Goal: Contribute content: Contribute content

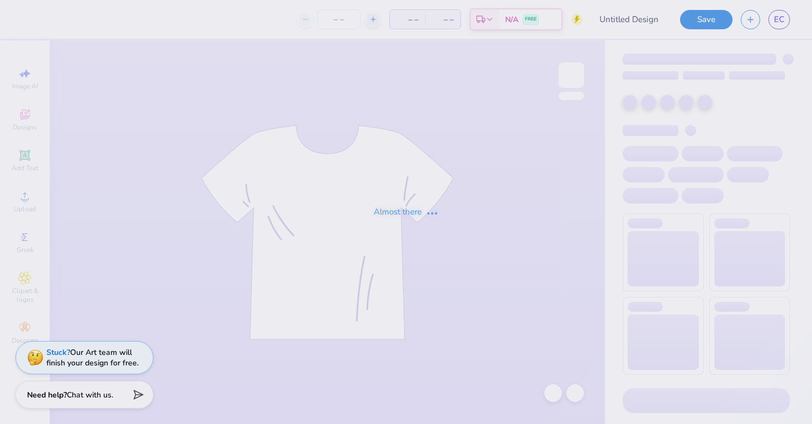
type input "Guys day tee shirt"
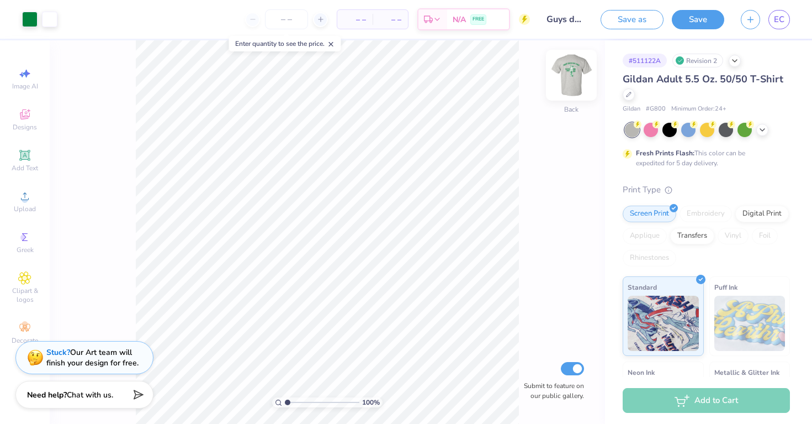
click at [570, 70] on img at bounding box center [571, 75] width 44 height 44
click at [652, 15] on button "Save as" at bounding box center [632, 17] width 63 height 19
click at [542, 92] on div "100 % Front Submit to feature on our public gallery." at bounding box center [328, 231] width 556 height 383
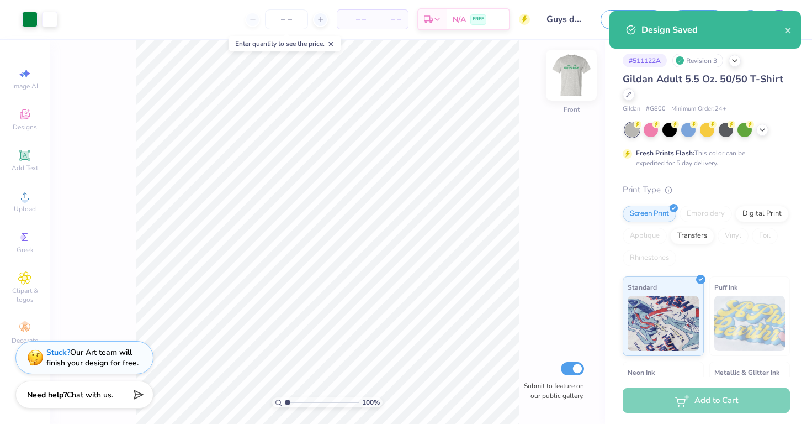
click at [569, 87] on img at bounding box center [571, 75] width 44 height 44
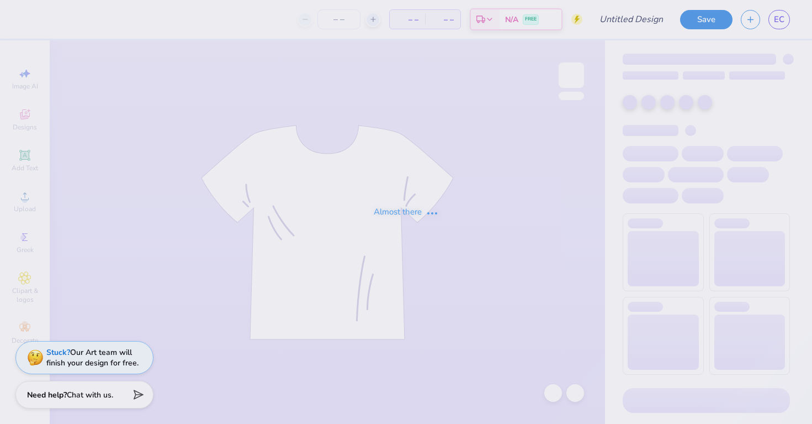
type input "Guys day tee shirt"
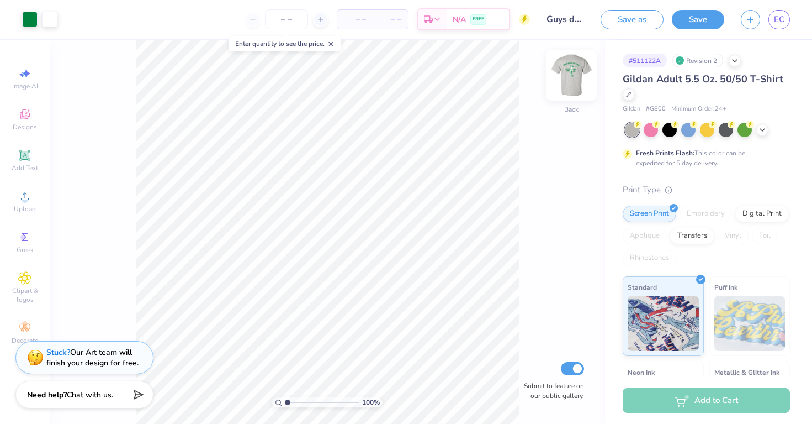
click at [567, 66] on img at bounding box center [571, 75] width 44 height 44
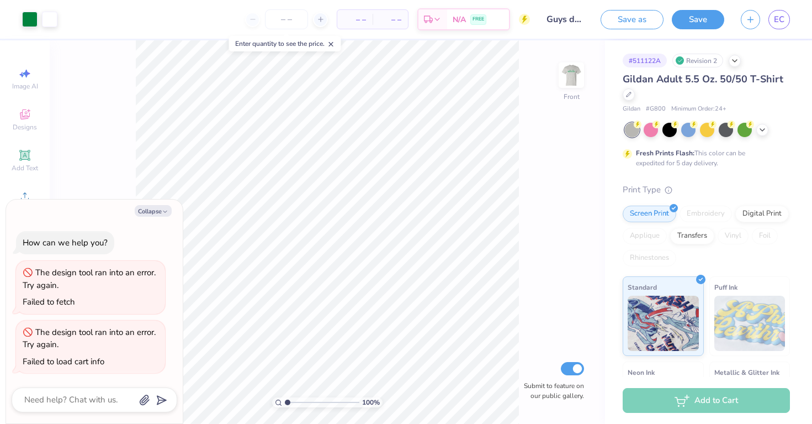
type textarea "x"
